Goal: Transaction & Acquisition: Download file/media

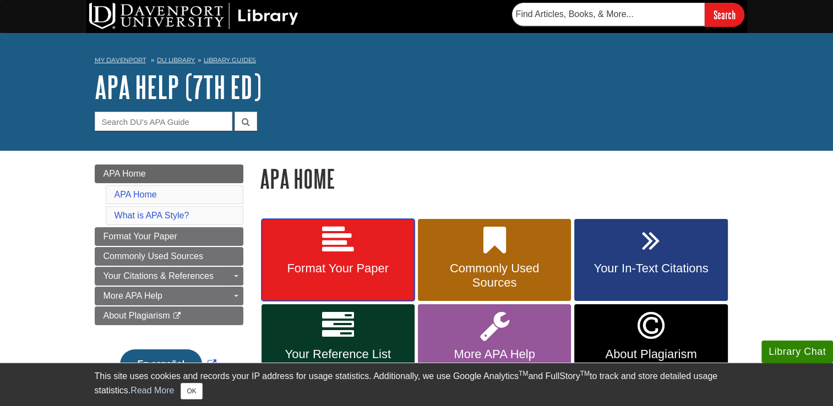
click at [363, 265] on span "Format Your Paper" at bounding box center [338, 268] width 136 height 14
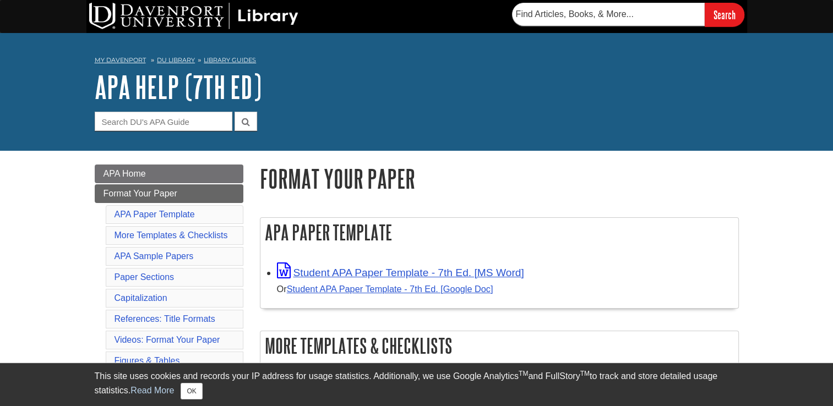
click at [374, 280] on div "Student APA Paper Template - 7th Ed. [MS Word] Or Student APA Paper Template - …" at bounding box center [505, 280] width 456 height 34
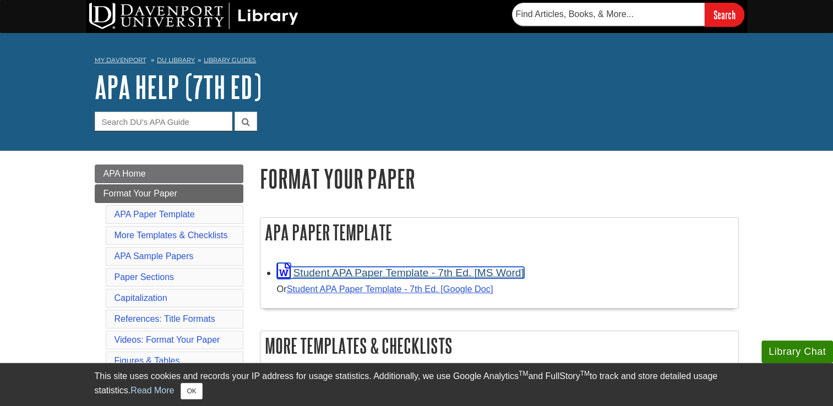
click at [389, 271] on link "Student APA Paper Template - 7th Ed. [MS Word]" at bounding box center [400, 273] width 247 height 12
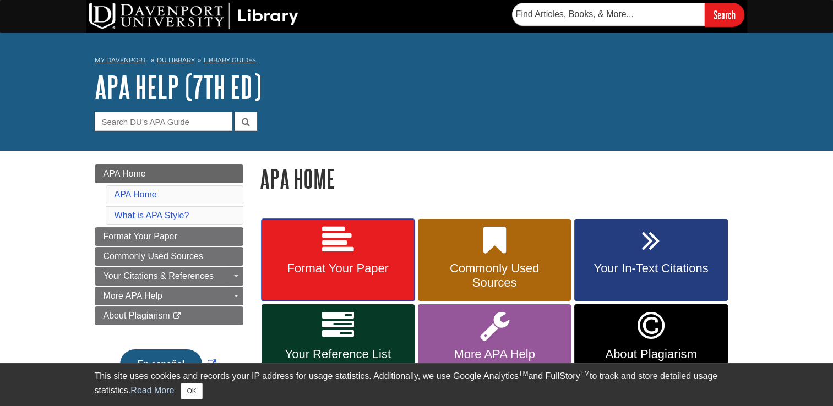
click at [329, 269] on span "Format Your Paper" at bounding box center [338, 268] width 136 height 14
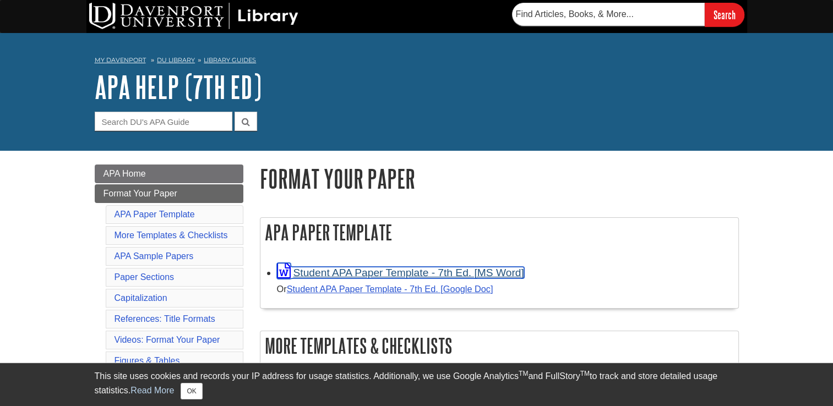
click at [343, 271] on link "Student APA Paper Template - 7th Ed. [MS Word]" at bounding box center [400, 273] width 247 height 12
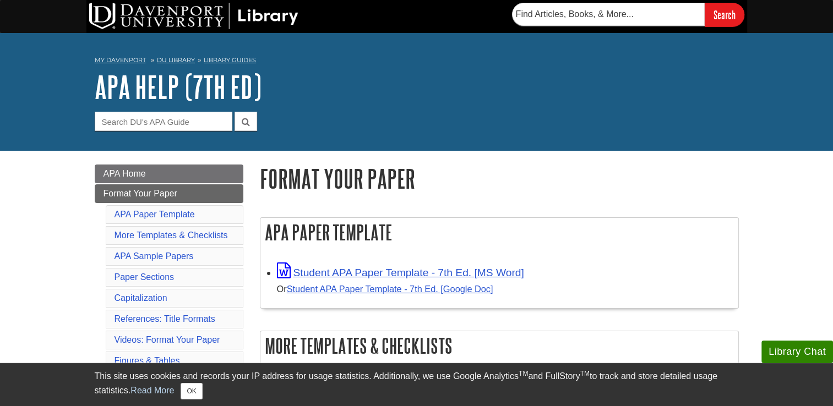
click at [433, 107] on div "APA Help (7th Ed) Guide Search Terms" at bounding box center [417, 100] width 644 height 61
